Goal: Task Accomplishment & Management: Manage account settings

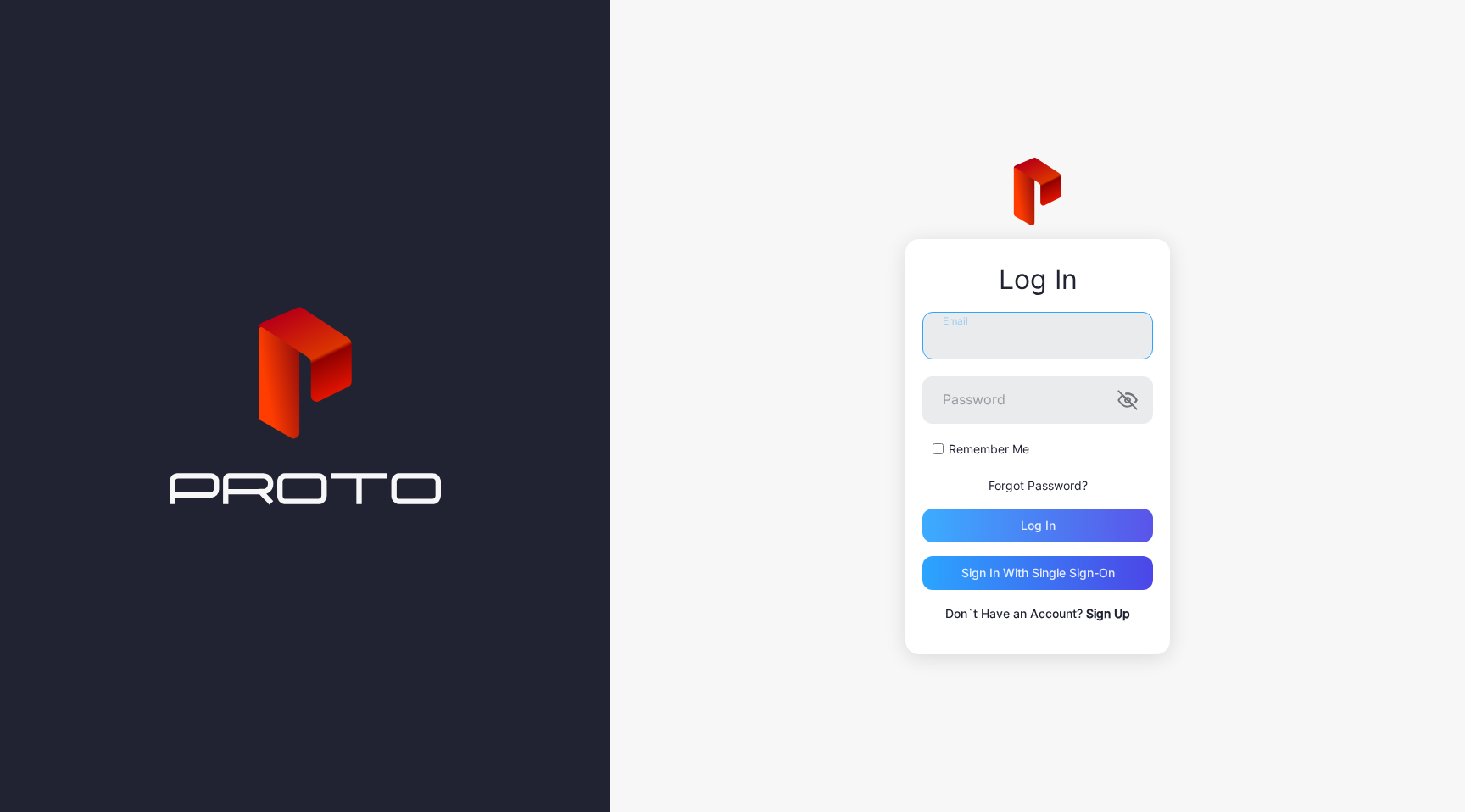
type input "**********"
click at [1043, 534] on div "Log in" at bounding box center [1038, 525] width 231 height 34
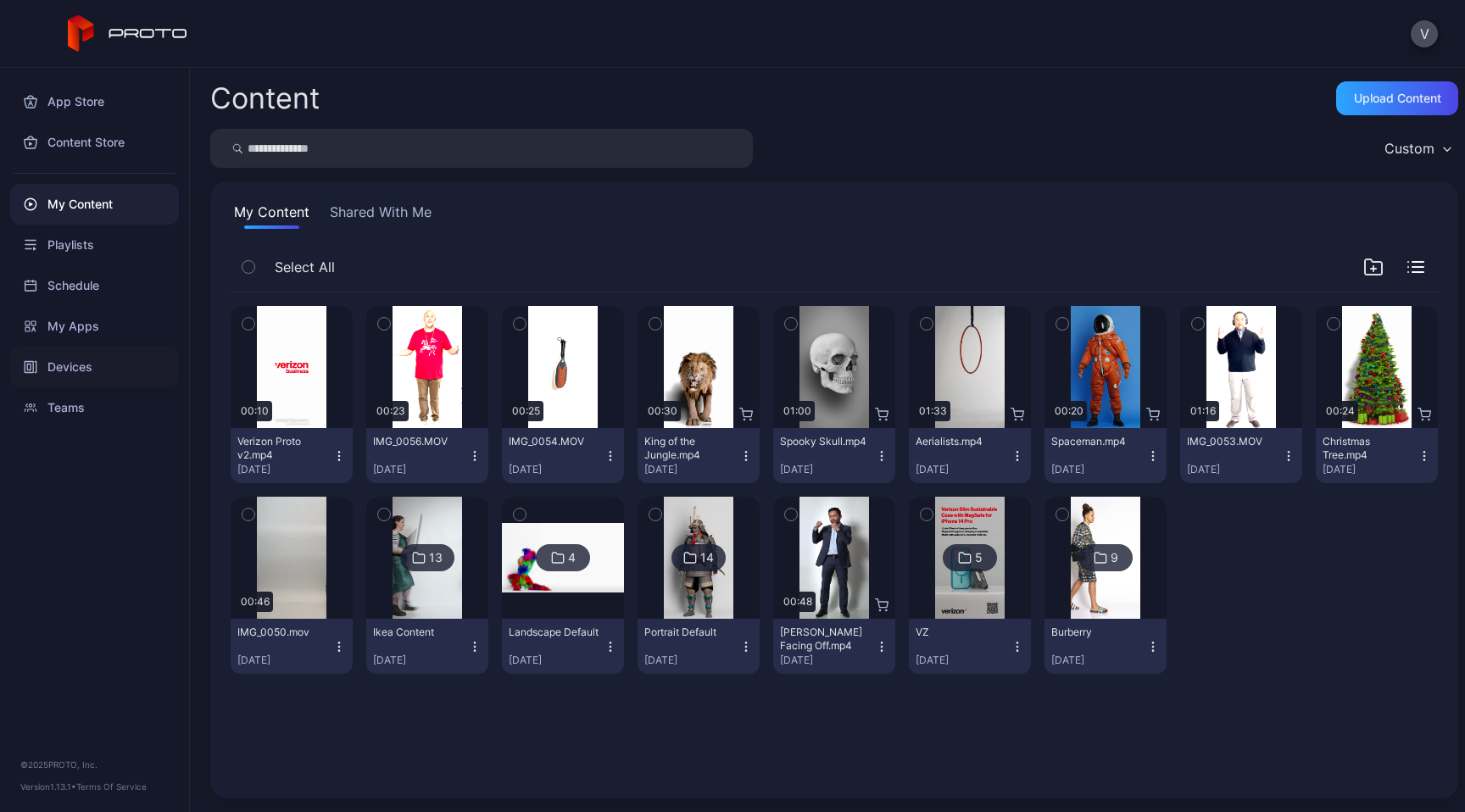
click at [78, 365] on div "Devices" at bounding box center [94, 367] width 169 height 41
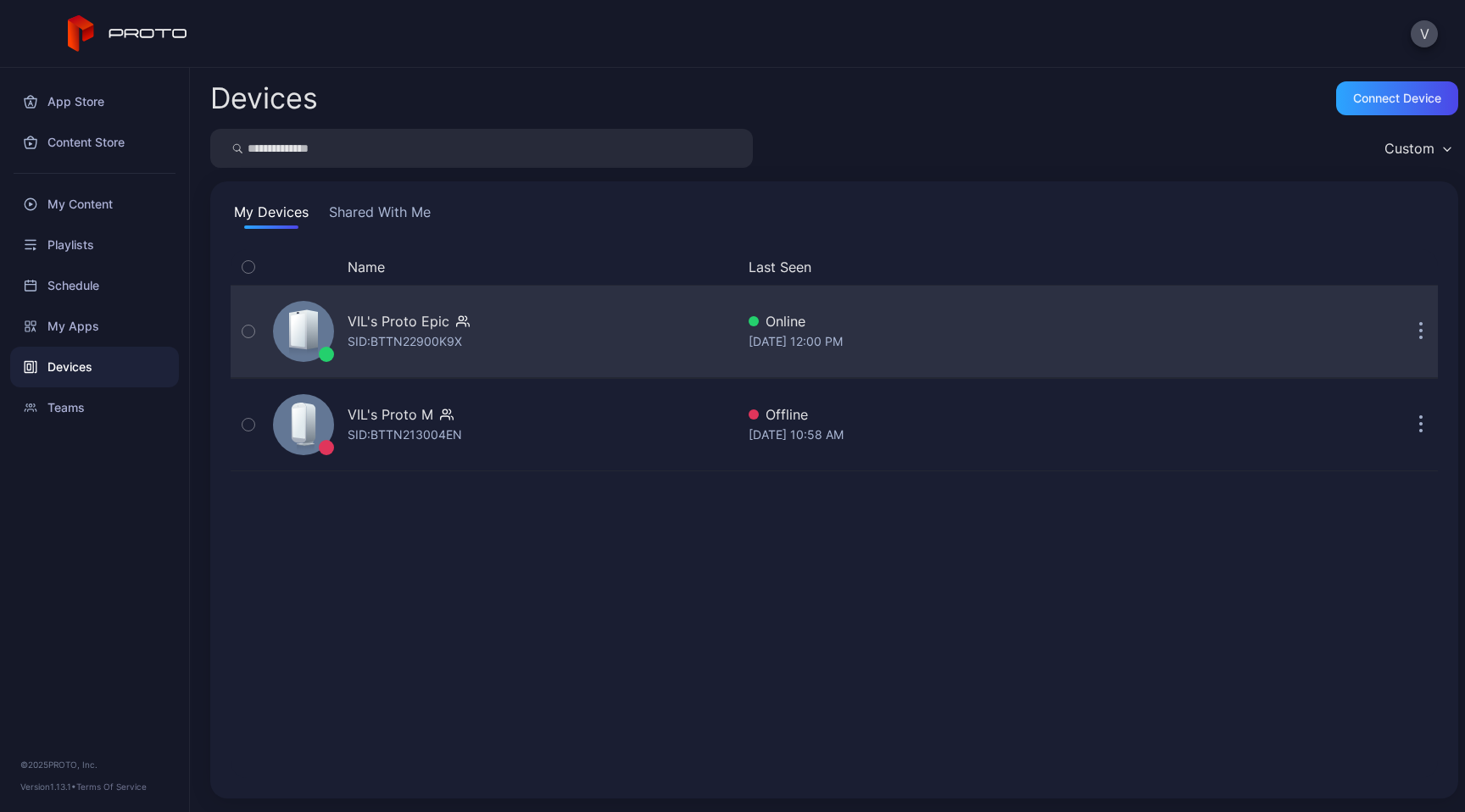
click at [415, 328] on div "VIL's Proto Epic" at bounding box center [398, 321] width 101 height 20
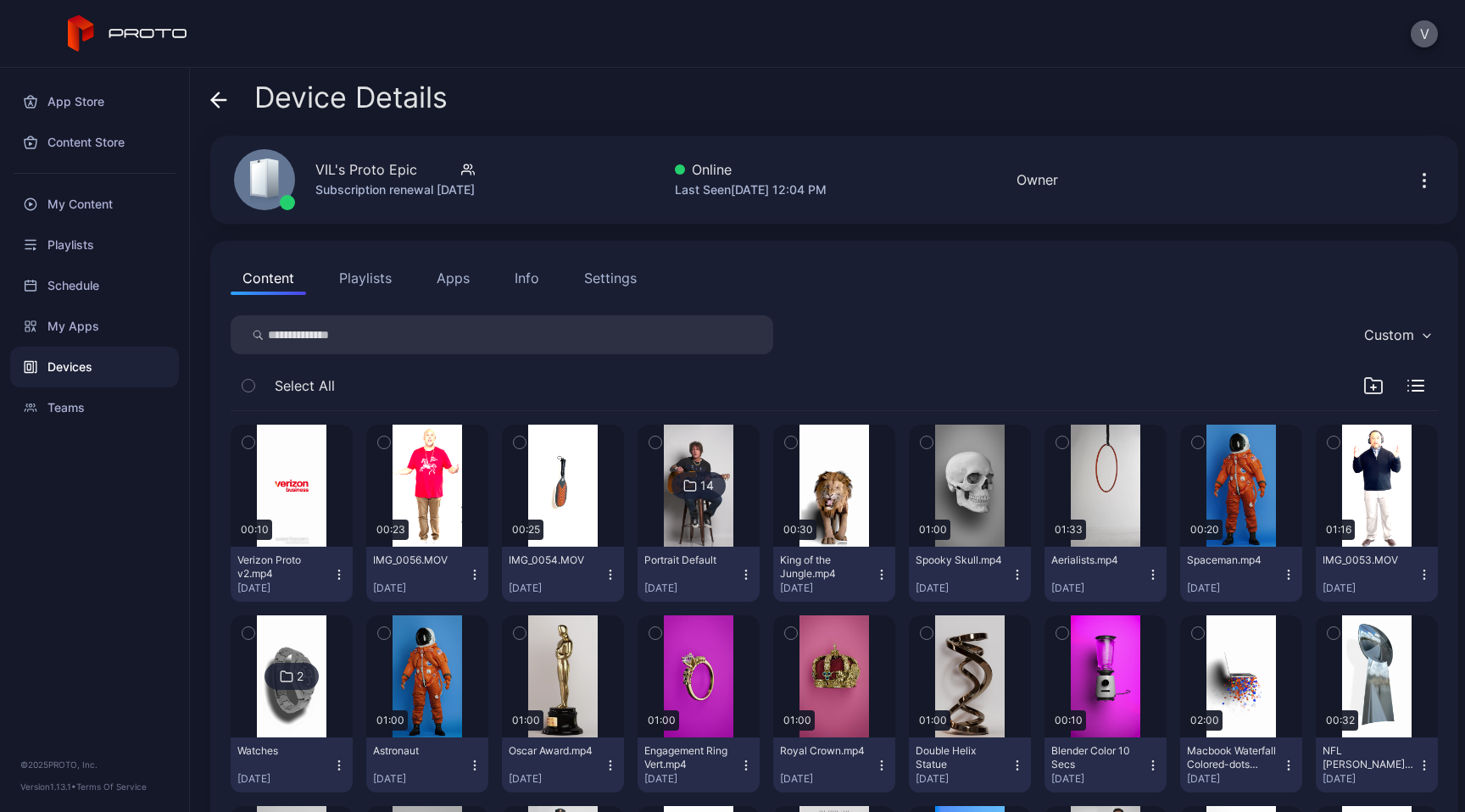
click at [1424, 36] on button "V" at bounding box center [1424, 33] width 27 height 27
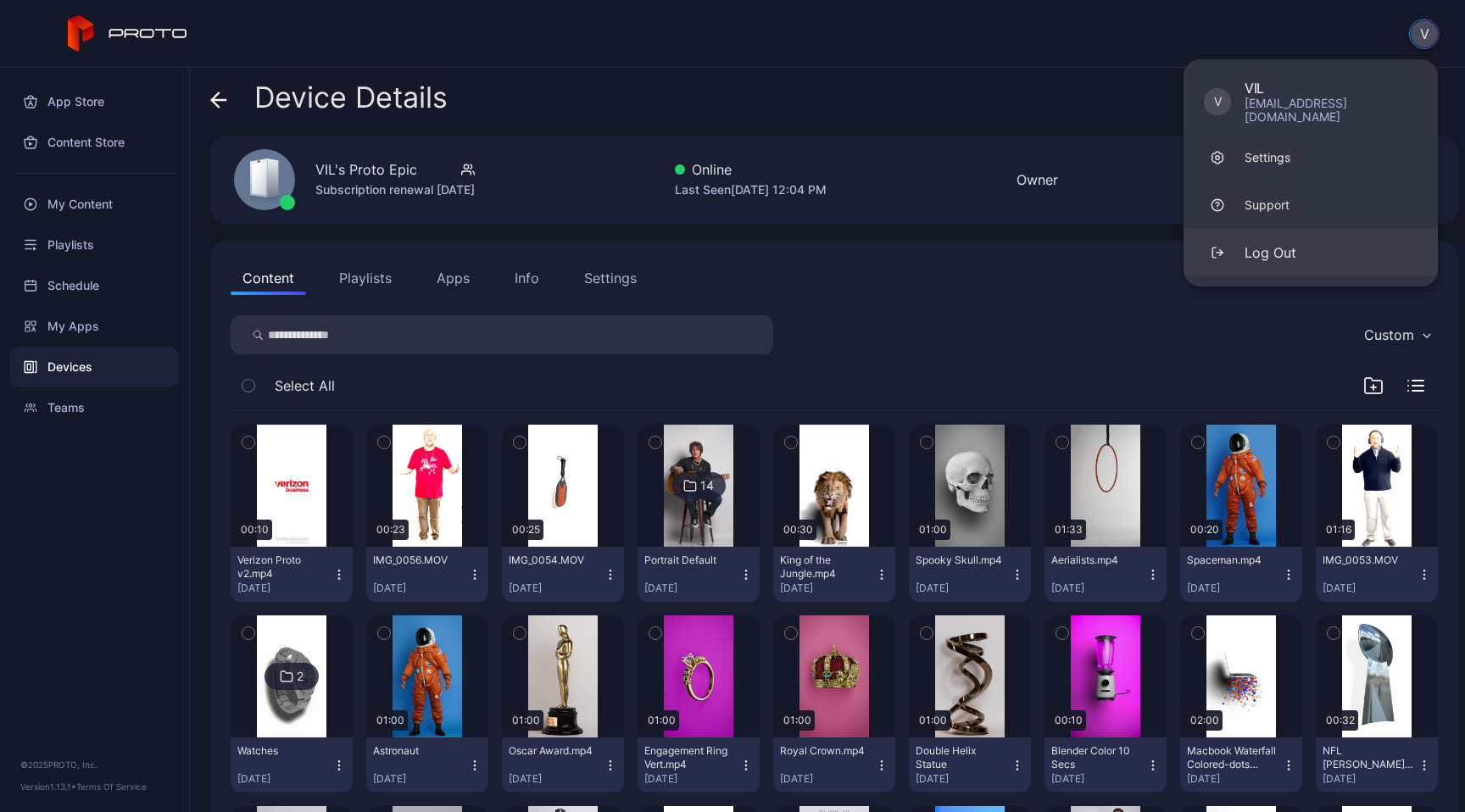
click at [1304, 241] on button "Log Out" at bounding box center [1311, 252] width 254 height 48
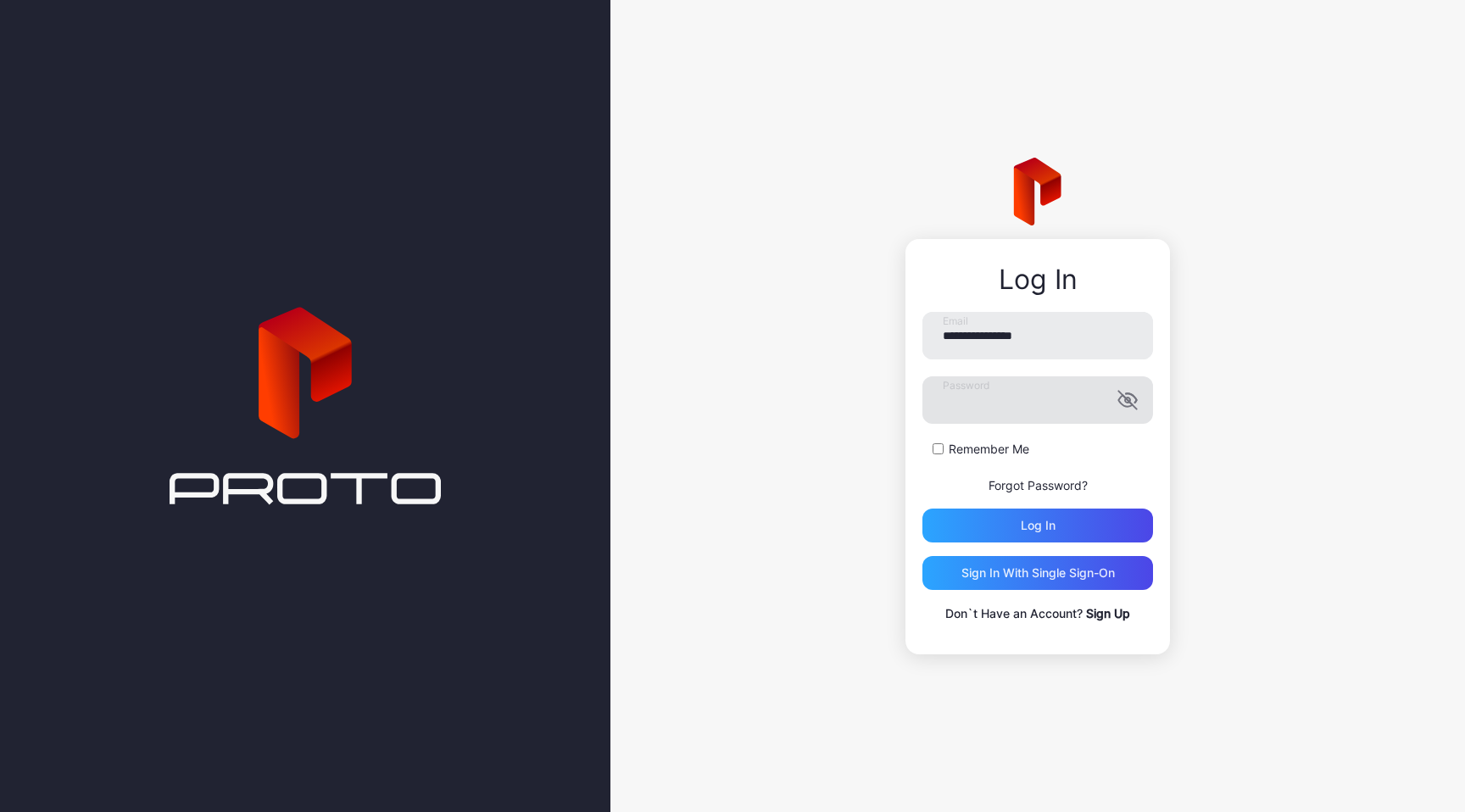
click at [1130, 403] on icon "button" at bounding box center [1127, 400] width 18 height 18
